Goal: Task Accomplishment & Management: Use online tool/utility

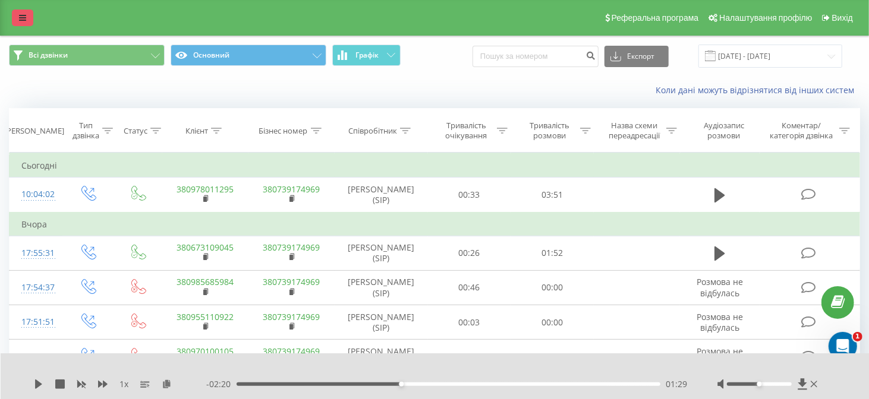
click at [21, 21] on icon at bounding box center [22, 18] width 7 height 8
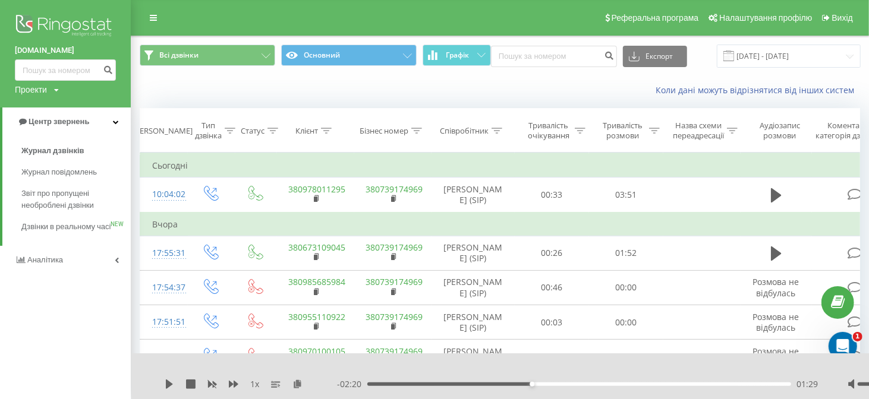
click at [59, 26] on img at bounding box center [65, 27] width 101 height 30
click at [73, 27] on img at bounding box center [65, 27] width 101 height 30
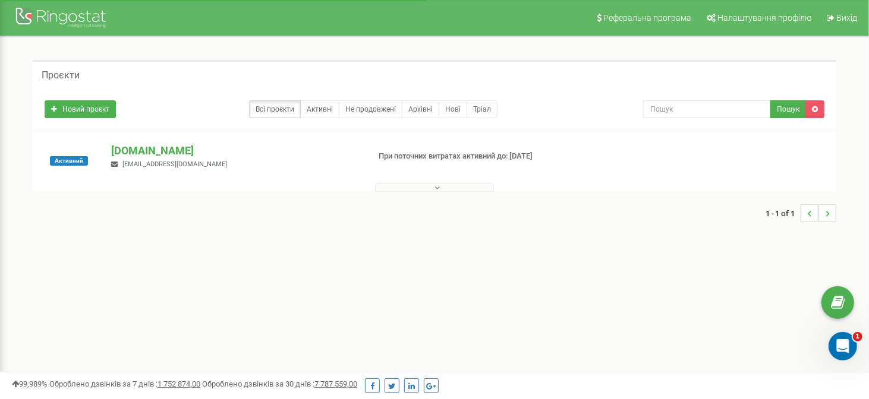
click at [431, 185] on button at bounding box center [434, 187] width 119 height 9
click at [172, 151] on p "[DOMAIN_NAME]" at bounding box center [235, 150] width 248 height 15
click at [171, 150] on p "[DOMAIN_NAME]" at bounding box center [235, 150] width 248 height 15
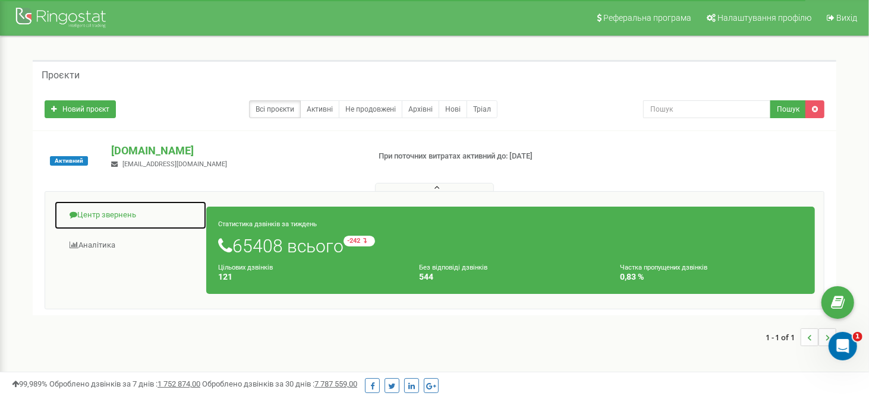
click at [113, 216] on link "Центр звернень" at bounding box center [130, 215] width 153 height 29
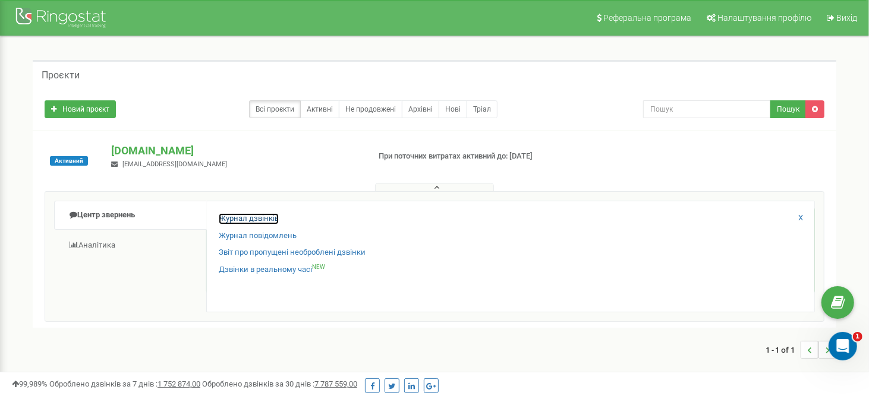
click at [240, 216] on link "Журнал дзвінків" at bounding box center [249, 218] width 60 height 11
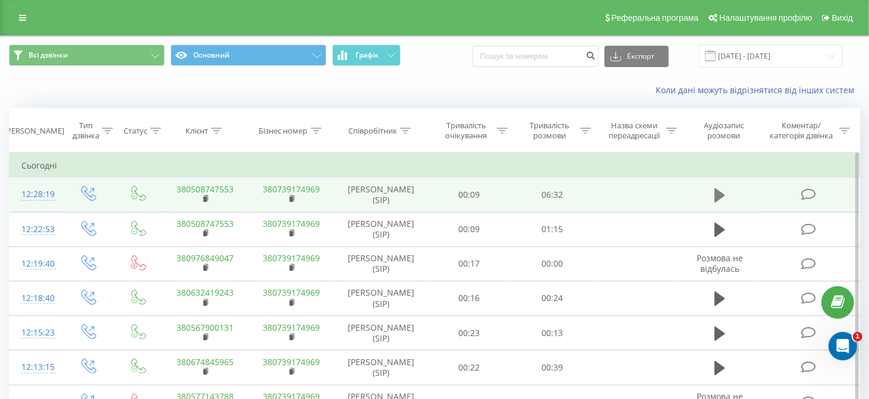
click at [719, 196] on icon at bounding box center [719, 195] width 11 height 14
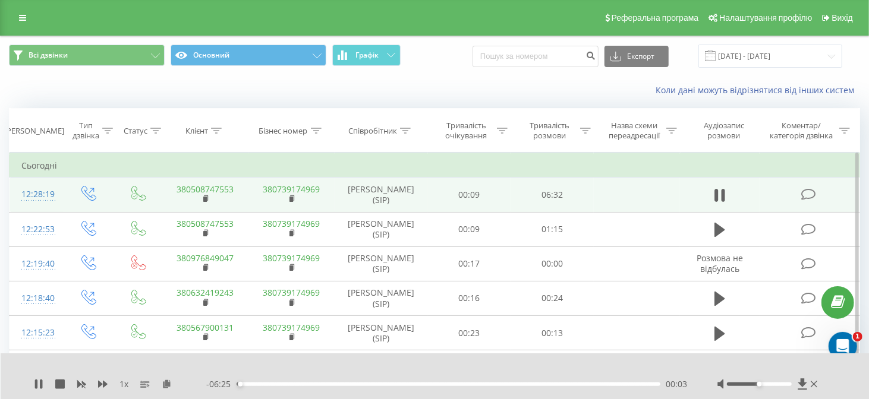
click at [276, 386] on div "00:03" at bounding box center [449, 385] width 424 height 4
click at [299, 386] on div "00:37" at bounding box center [449, 385] width 424 height 4
click at [312, 384] on div "01:09" at bounding box center [449, 385] width 424 height 4
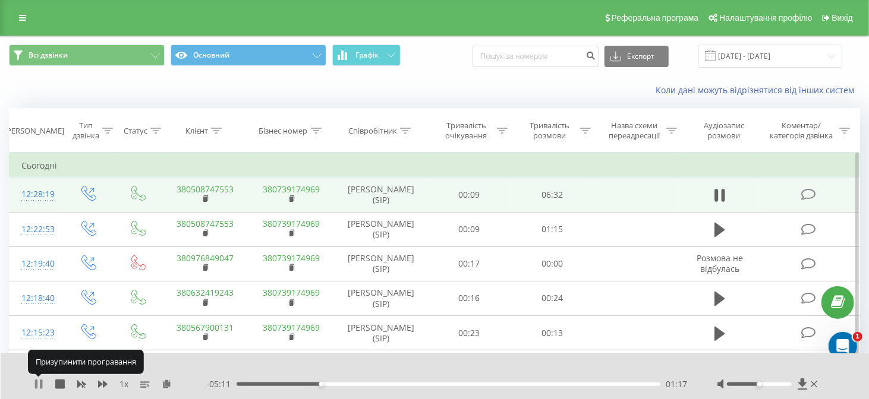
click at [38, 386] on icon at bounding box center [39, 385] width 10 height 10
click at [33, 384] on div "1 x - 05:10 01:18 01:18" at bounding box center [435, 377] width 869 height 46
click at [36, 383] on icon at bounding box center [38, 385] width 7 height 10
click at [33, 382] on div "1 x - 05:08 01:20 01:20" at bounding box center [435, 377] width 869 height 46
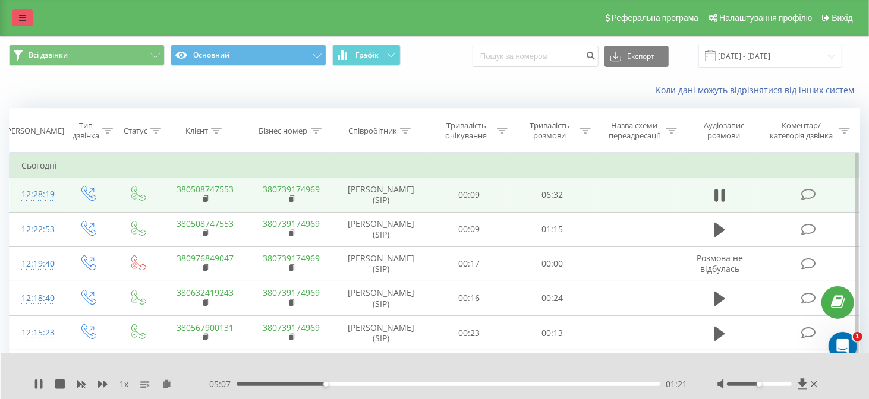
click at [21, 12] on link at bounding box center [22, 18] width 21 height 17
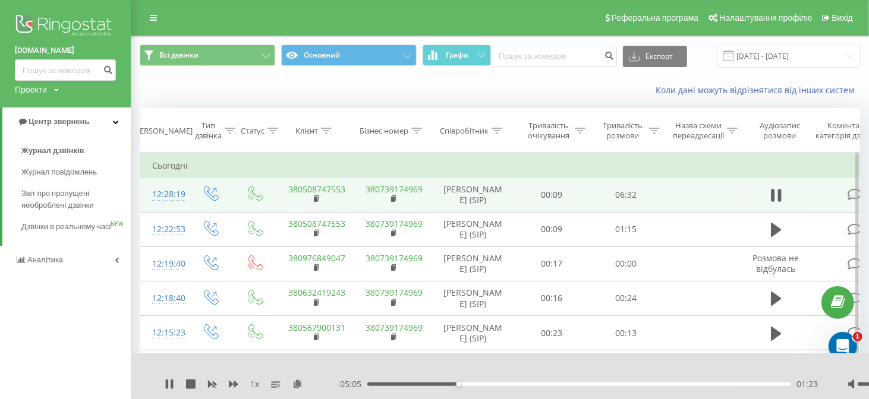
click at [53, 27] on img at bounding box center [65, 27] width 101 height 30
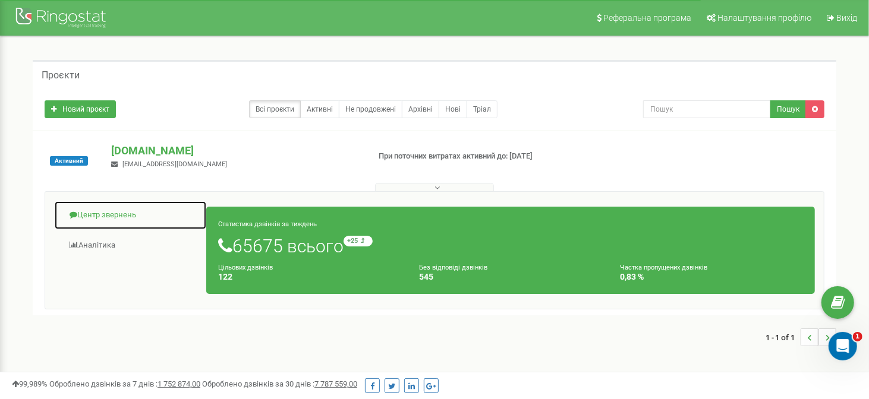
click at [118, 219] on link "Центр звернень" at bounding box center [130, 215] width 153 height 29
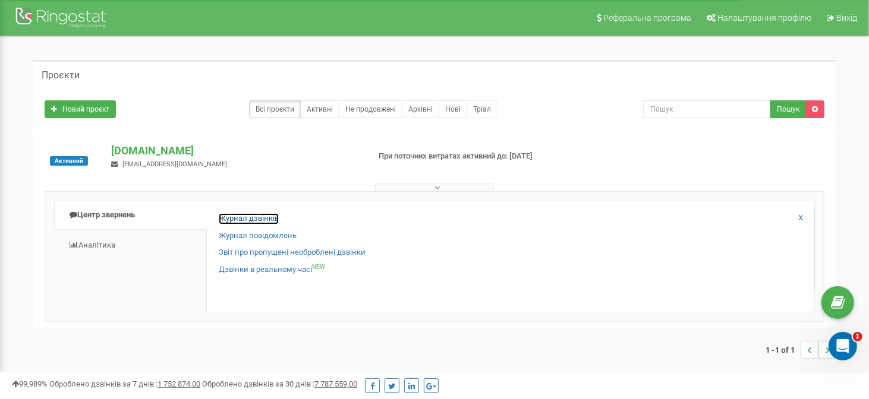
click at [234, 219] on link "Журнал дзвінків" at bounding box center [249, 218] width 60 height 11
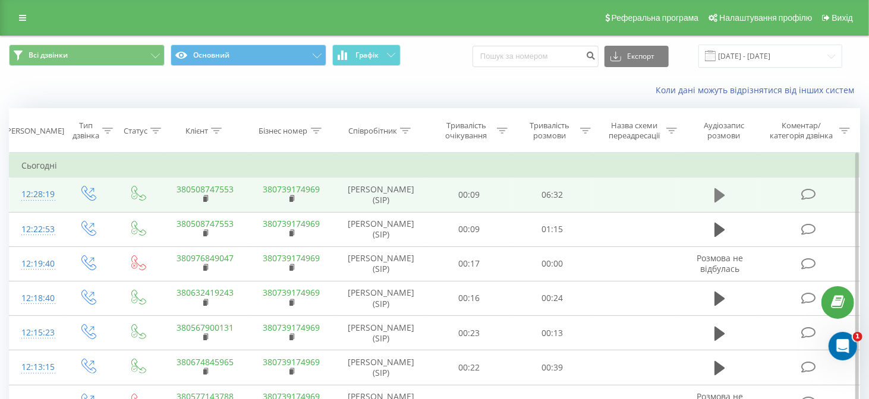
click at [723, 191] on icon at bounding box center [719, 195] width 11 height 17
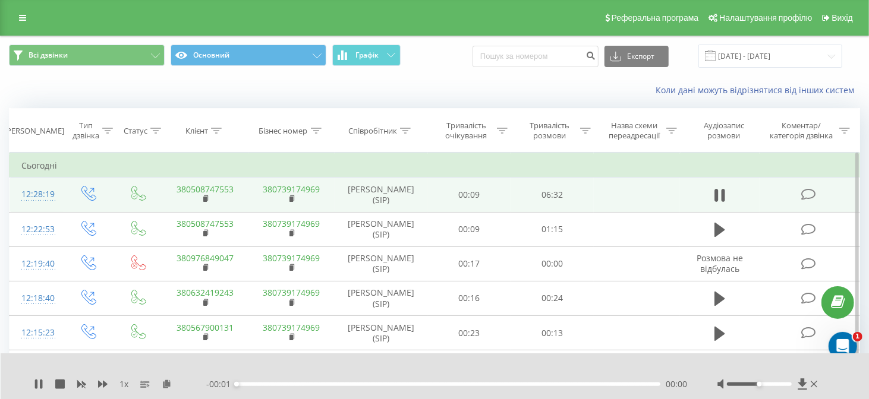
click at [297, 383] on div "00:00" at bounding box center [449, 385] width 424 height 4
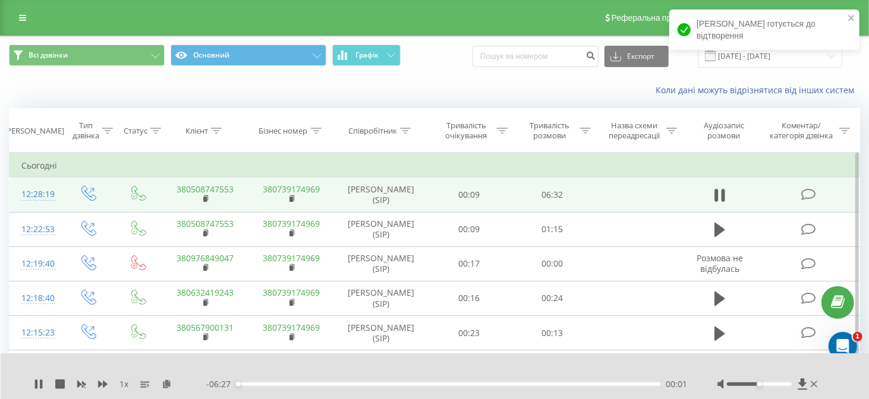
click at [301, 386] on div "- 06:27 00:01 00:01" at bounding box center [446, 385] width 481 height 12
click at [303, 385] on div "01:00" at bounding box center [449, 385] width 424 height 4
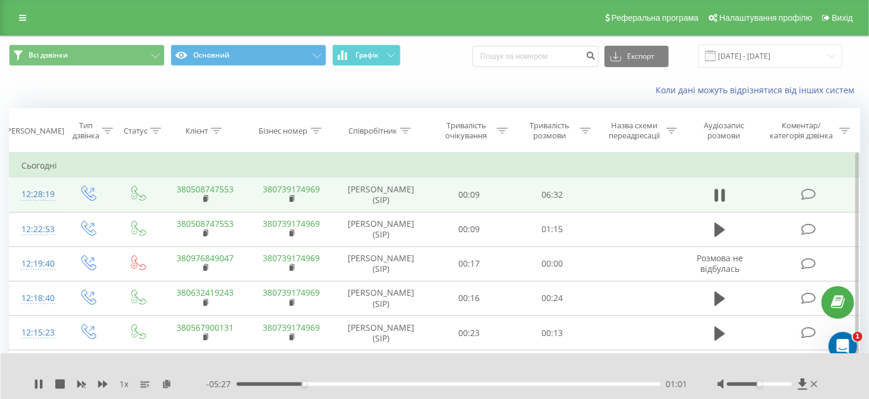
click at [345, 383] on div "01:01" at bounding box center [449, 385] width 424 height 4
click at [370, 385] on div "02:02" at bounding box center [449, 385] width 424 height 4
click at [395, 382] on div "- 04:22 02:06 02:06" at bounding box center [446, 385] width 481 height 12
click at [400, 383] on div "02:06" at bounding box center [449, 385] width 424 height 4
click at [412, 385] on div "02:31" at bounding box center [449, 385] width 424 height 4
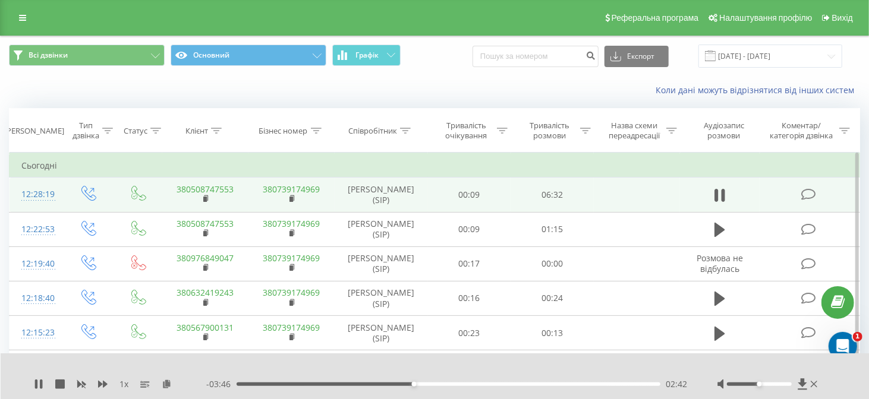
click at [421, 384] on div "02:42" at bounding box center [449, 385] width 424 height 4
click at [432, 384] on div "02:50" at bounding box center [449, 385] width 424 height 4
click at [444, 384] on div "03:04" at bounding box center [449, 385] width 424 height 4
click at [453, 384] on div "03:18" at bounding box center [449, 385] width 424 height 4
click at [410, 383] on div "03:24" at bounding box center [449, 385] width 424 height 4
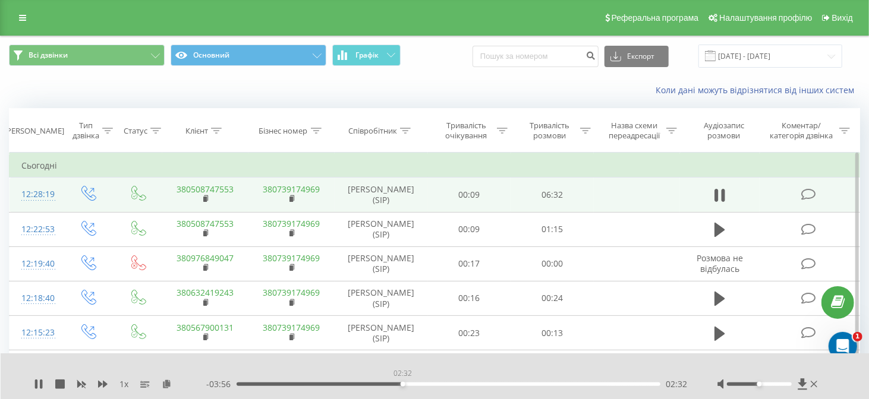
click at [402, 384] on div "02:32" at bounding box center [449, 385] width 424 height 4
click at [396, 385] on div "02:26" at bounding box center [449, 385] width 424 height 4
click at [388, 385] on div "02:19" at bounding box center [449, 385] width 424 height 4
click at [415, 385] on div "02:34" at bounding box center [449, 385] width 424 height 4
click at [468, 388] on div "- 03:24 03:04 03:04" at bounding box center [446, 385] width 481 height 12
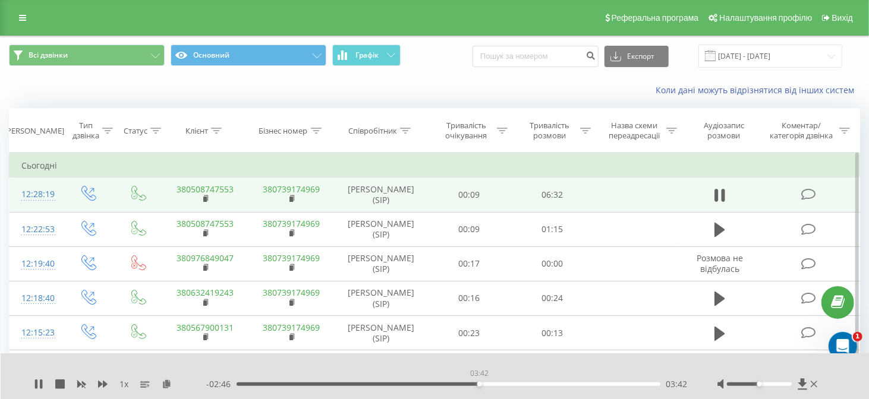
click at [479, 386] on div "03:42" at bounding box center [449, 385] width 424 height 4
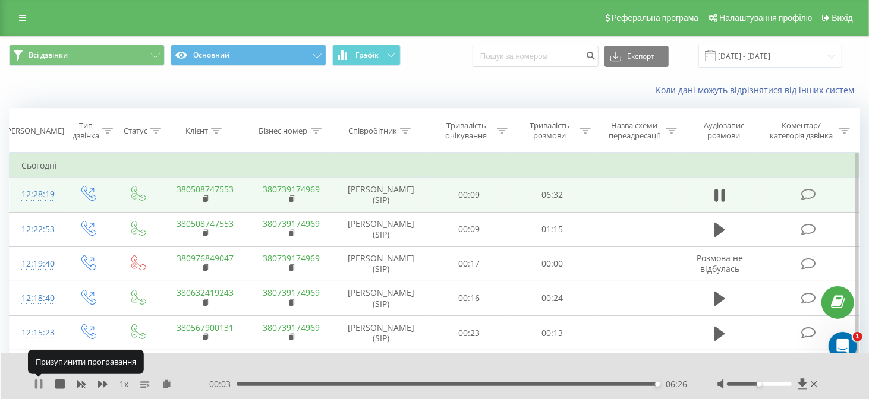
click at [35, 383] on icon at bounding box center [36, 385] width 2 height 10
click at [719, 193] on icon at bounding box center [719, 195] width 11 height 14
click at [441, 377] on div "1 x - 00:01 06:27 06:27" at bounding box center [435, 377] width 869 height 46
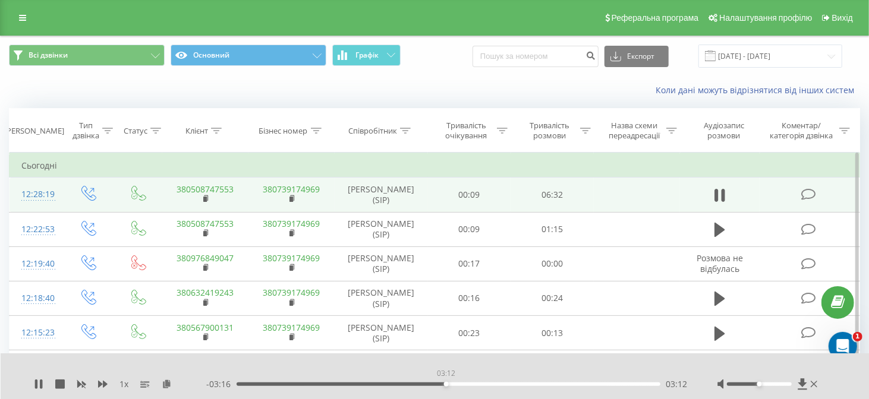
click at [446, 383] on div "03:12" at bounding box center [449, 385] width 424 height 4
click at [40, 383] on icon at bounding box center [41, 385] width 2 height 10
click at [168, 383] on icon at bounding box center [167, 384] width 10 height 8
